Goal: Task Accomplishment & Management: Complete application form

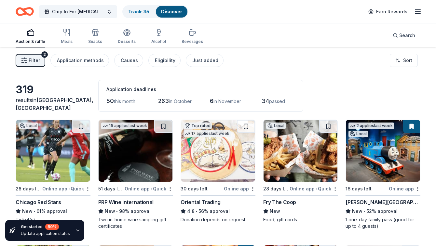
scroll to position [1404, 0]
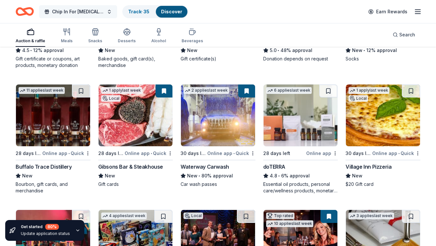
click at [70, 11] on span "Chip In For [MEDICAL_DATA]" at bounding box center [78, 12] width 52 height 8
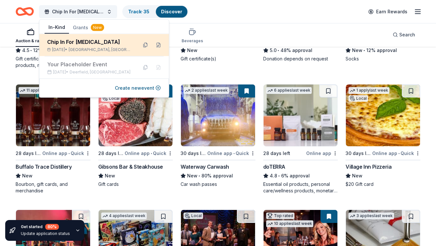
click at [68, 42] on div "Chip In For [MEDICAL_DATA]" at bounding box center [89, 42] width 85 height 8
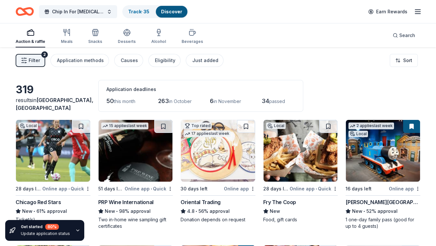
click at [119, 147] on img at bounding box center [136, 151] width 74 height 62
click at [46, 154] on img at bounding box center [53, 151] width 74 height 62
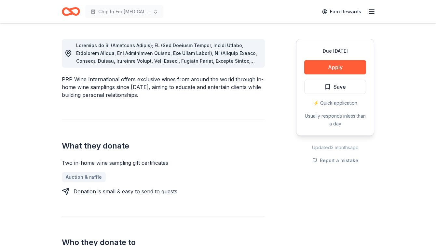
scroll to position [174, 0]
click at [346, 66] on button "Apply" at bounding box center [335, 68] width 62 height 14
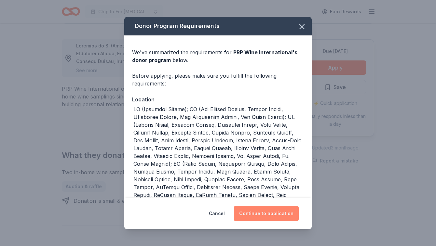
click at [280, 215] on button "Continue to application" at bounding box center [266, 214] width 65 height 16
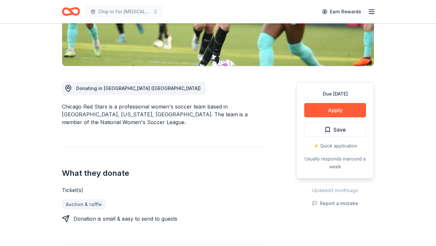
scroll to position [129, 0]
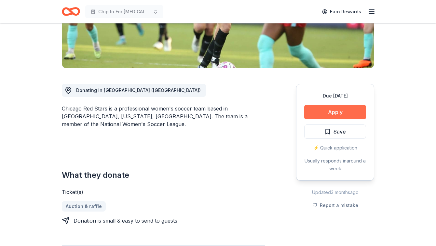
click at [332, 109] on button "Apply" at bounding box center [335, 112] width 62 height 14
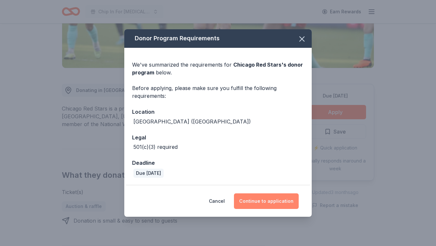
click at [263, 198] on button "Continue to application" at bounding box center [266, 202] width 65 height 16
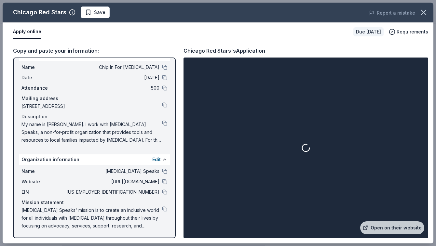
scroll to position [13, 0]
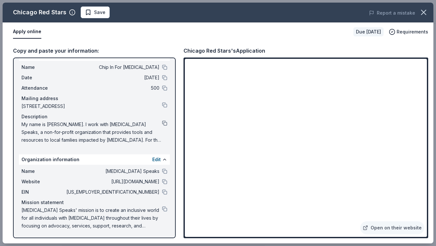
click at [163, 123] on button at bounding box center [164, 123] width 5 height 5
click at [165, 210] on button at bounding box center [164, 209] width 5 height 5
click at [163, 123] on button at bounding box center [164, 123] width 5 height 5
click at [165, 210] on button at bounding box center [164, 209] width 5 height 5
